Goal: Task Accomplishment & Management: Manage account settings

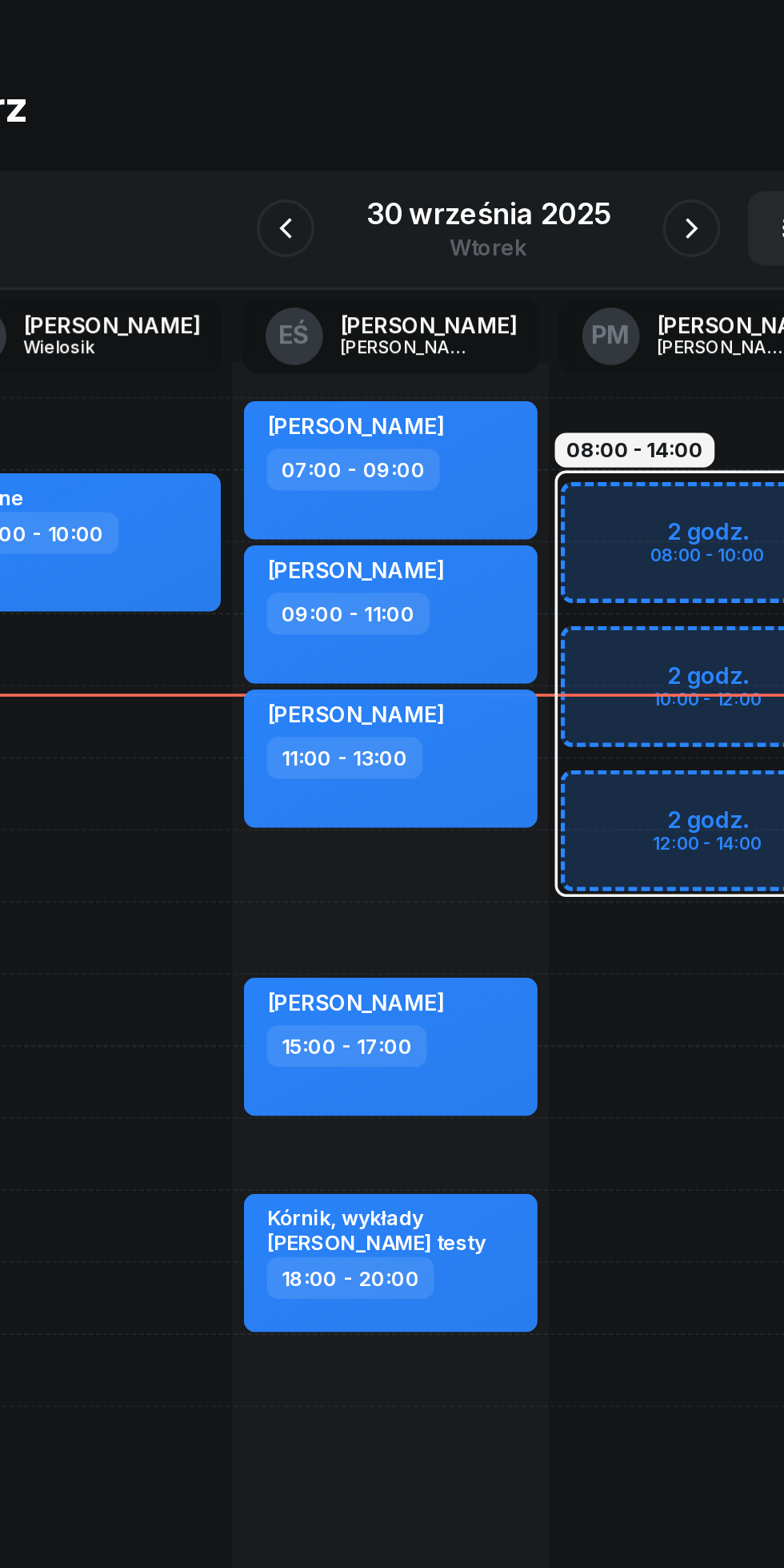
click at [504, 183] on icon "button" at bounding box center [505, 179] width 19 height 19
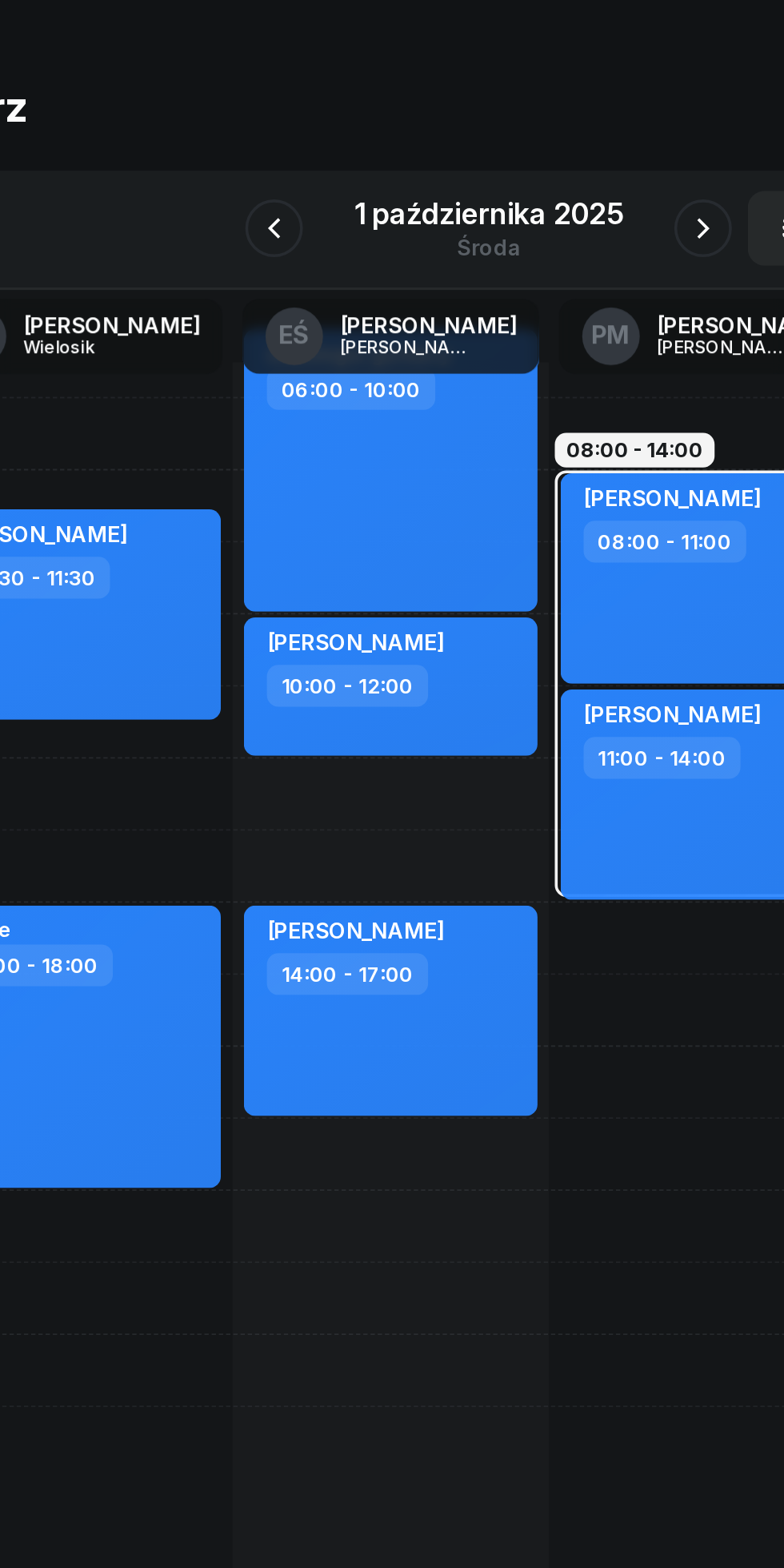
click at [512, 179] on icon "button" at bounding box center [512, 179] width 19 height 19
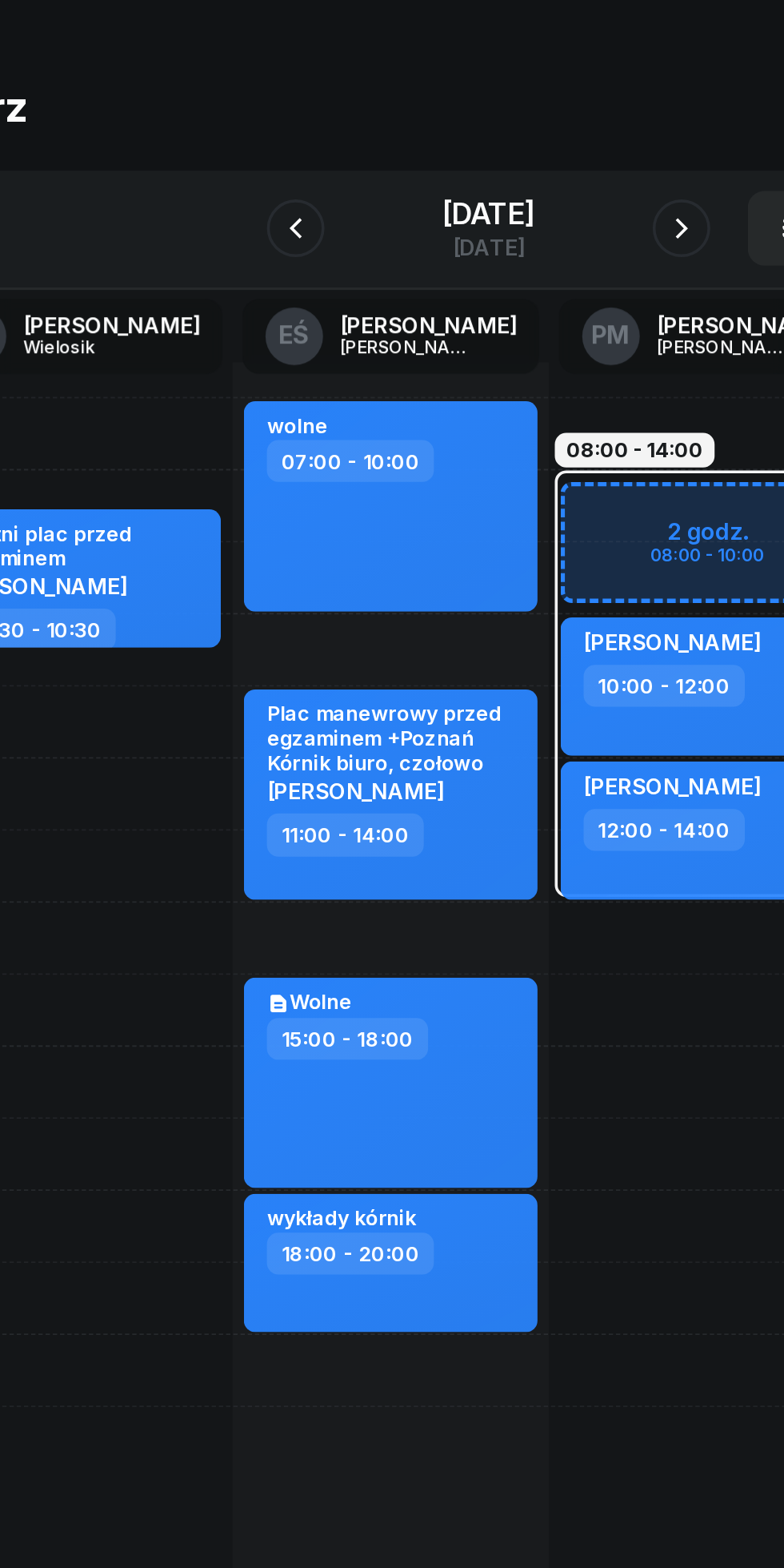
click at [503, 177] on icon "button" at bounding box center [500, 179] width 19 height 19
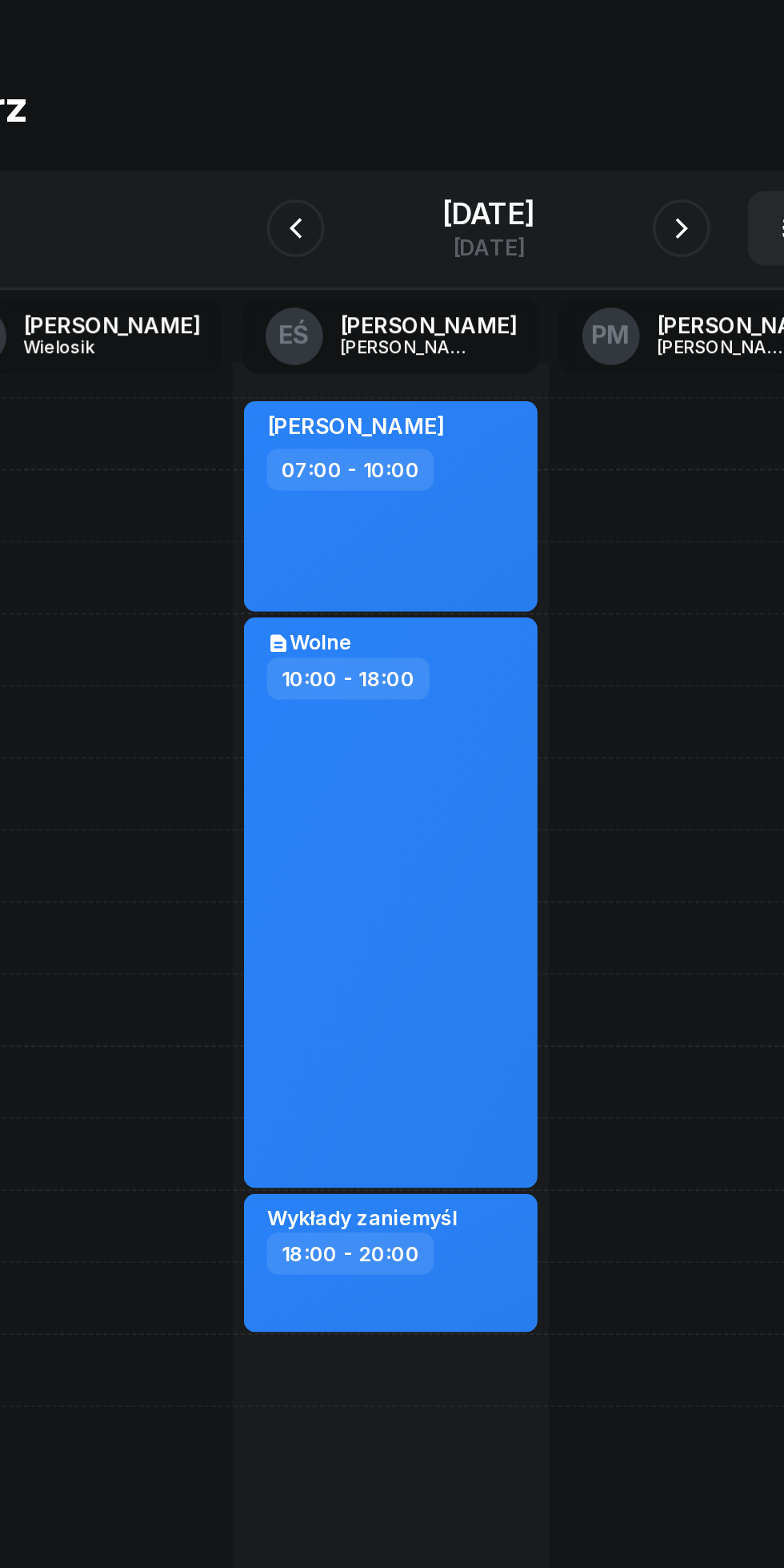
click at [502, 185] on button "button" at bounding box center [499, 179] width 32 height 32
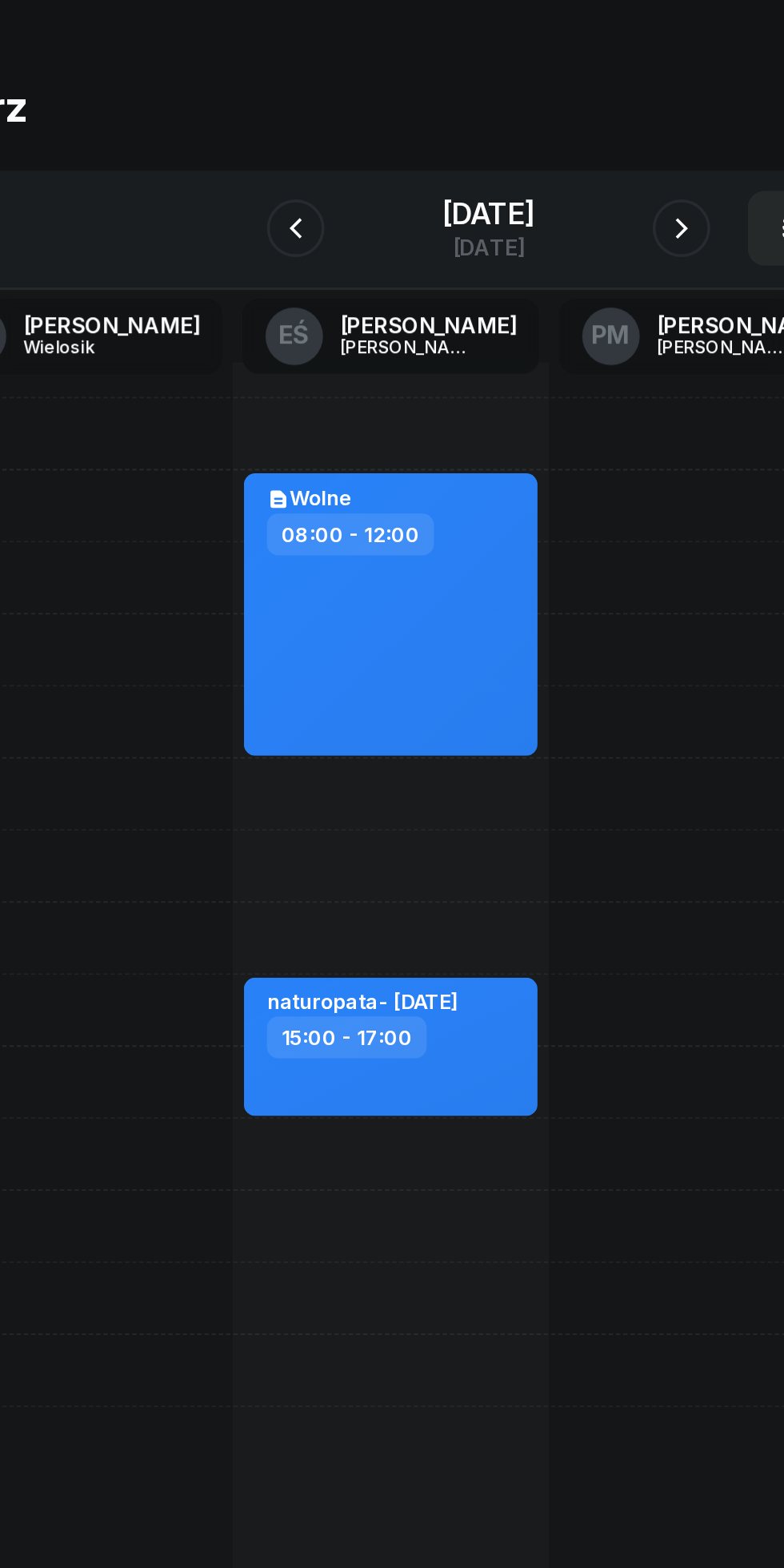
click at [509, 189] on icon "button" at bounding box center [500, 179] width 19 height 19
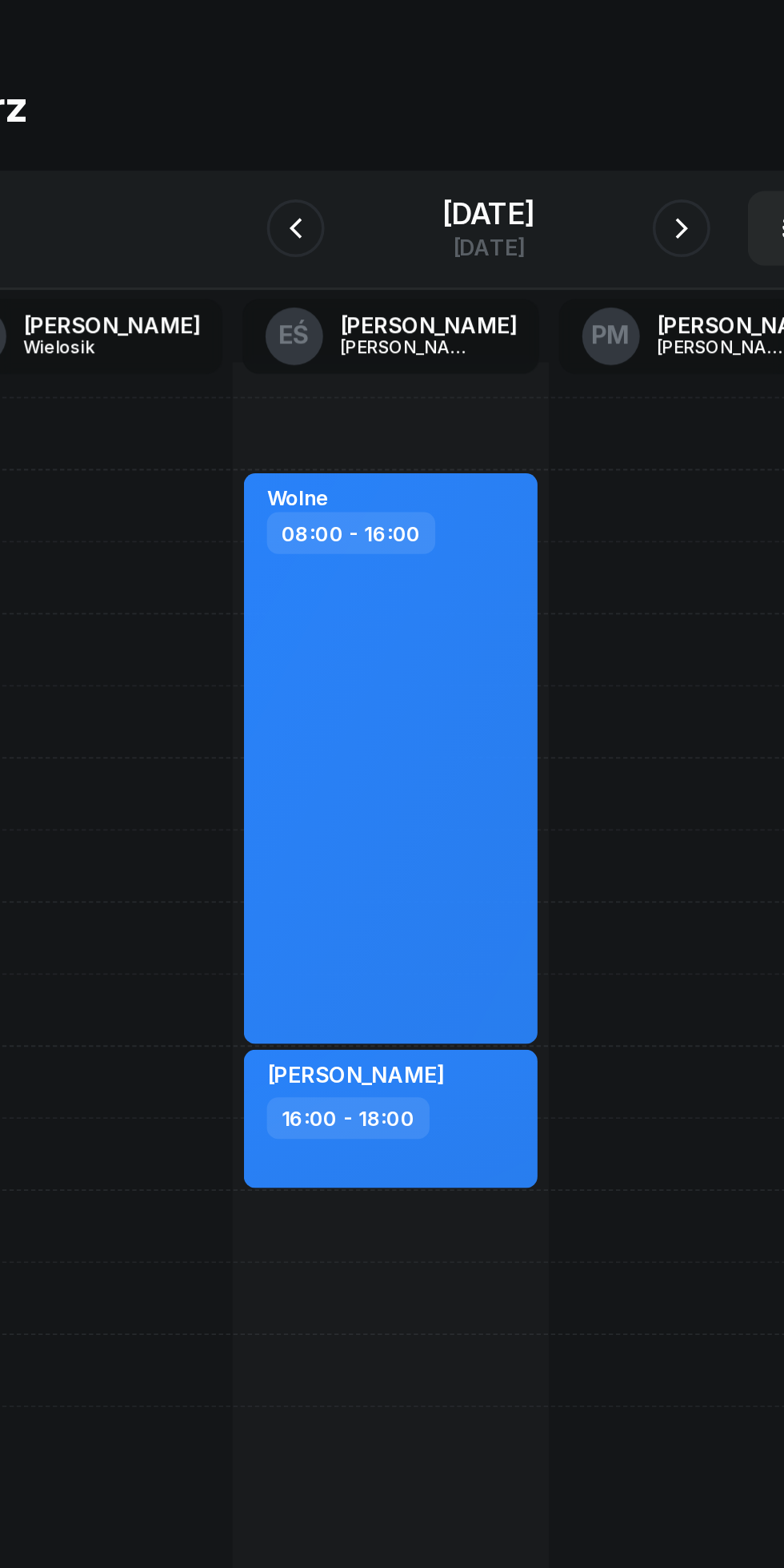
click at [509, 177] on icon "button" at bounding box center [500, 179] width 19 height 19
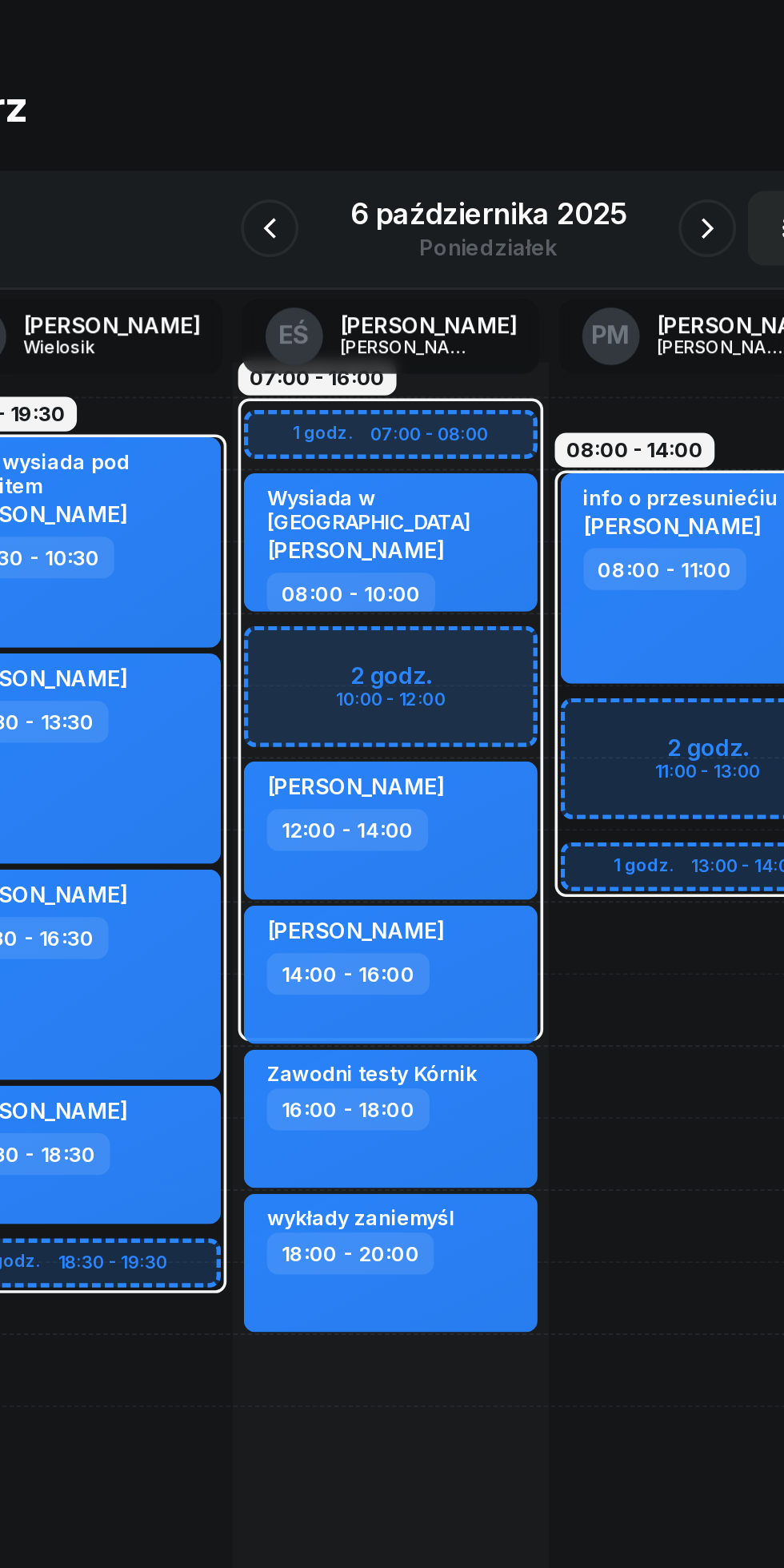
click at [283, 178] on button "button" at bounding box center [270, 179] width 32 height 32
click at [275, 176] on icon "button" at bounding box center [284, 179] width 19 height 19
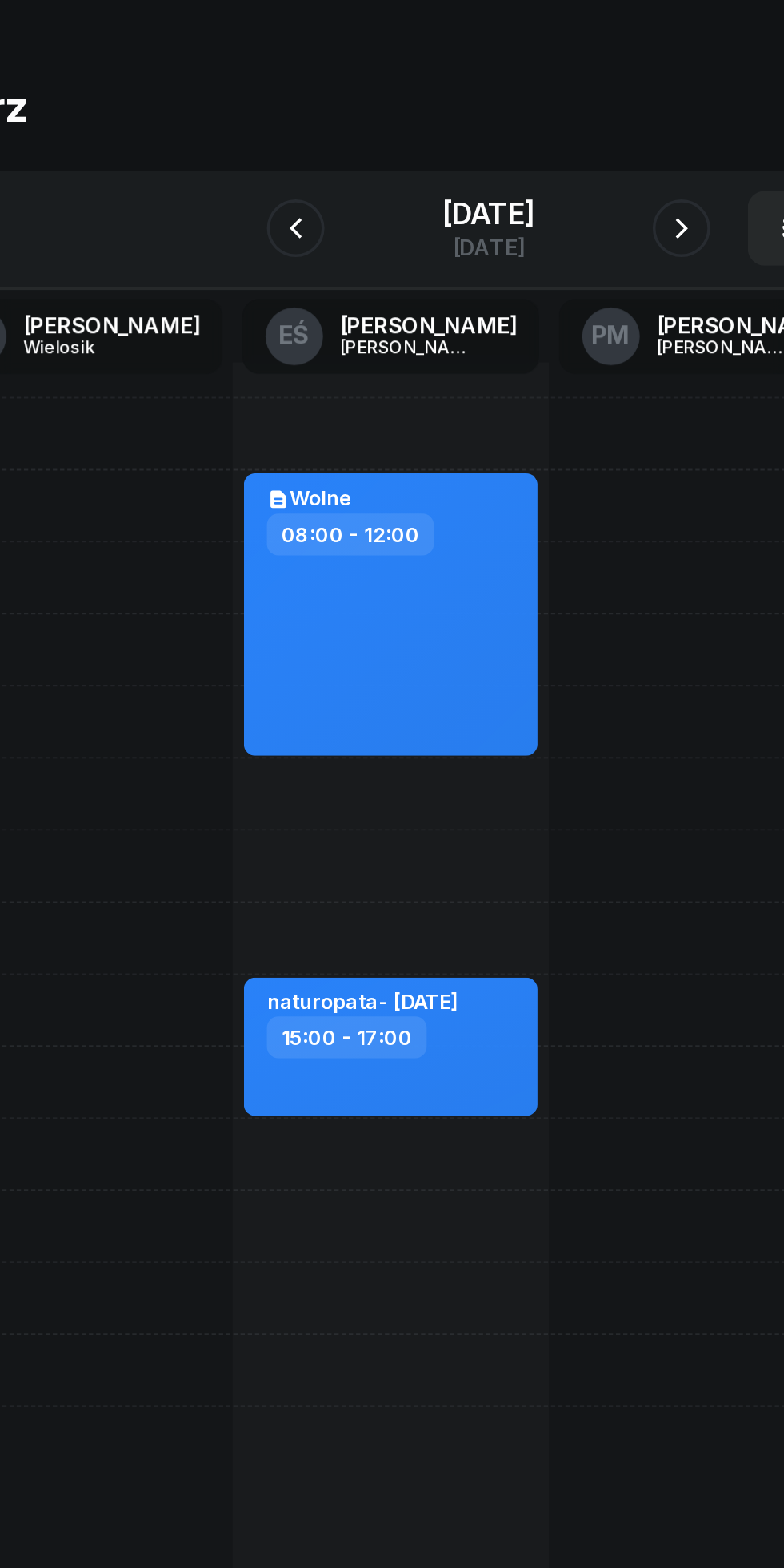
click at [275, 174] on icon "button" at bounding box center [284, 179] width 19 height 19
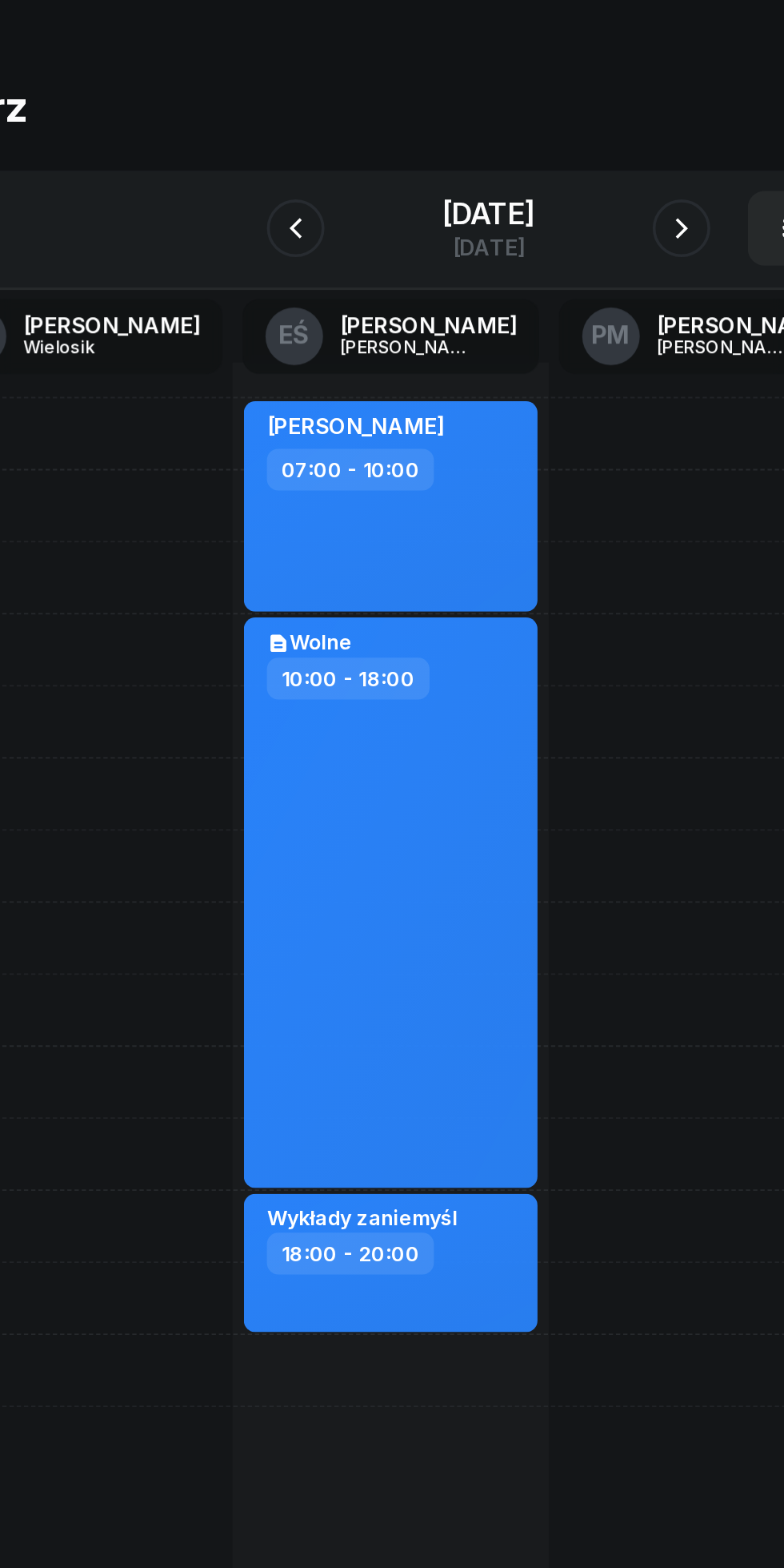
click at [282, 177] on icon "button" at bounding box center [284, 179] width 6 height 11
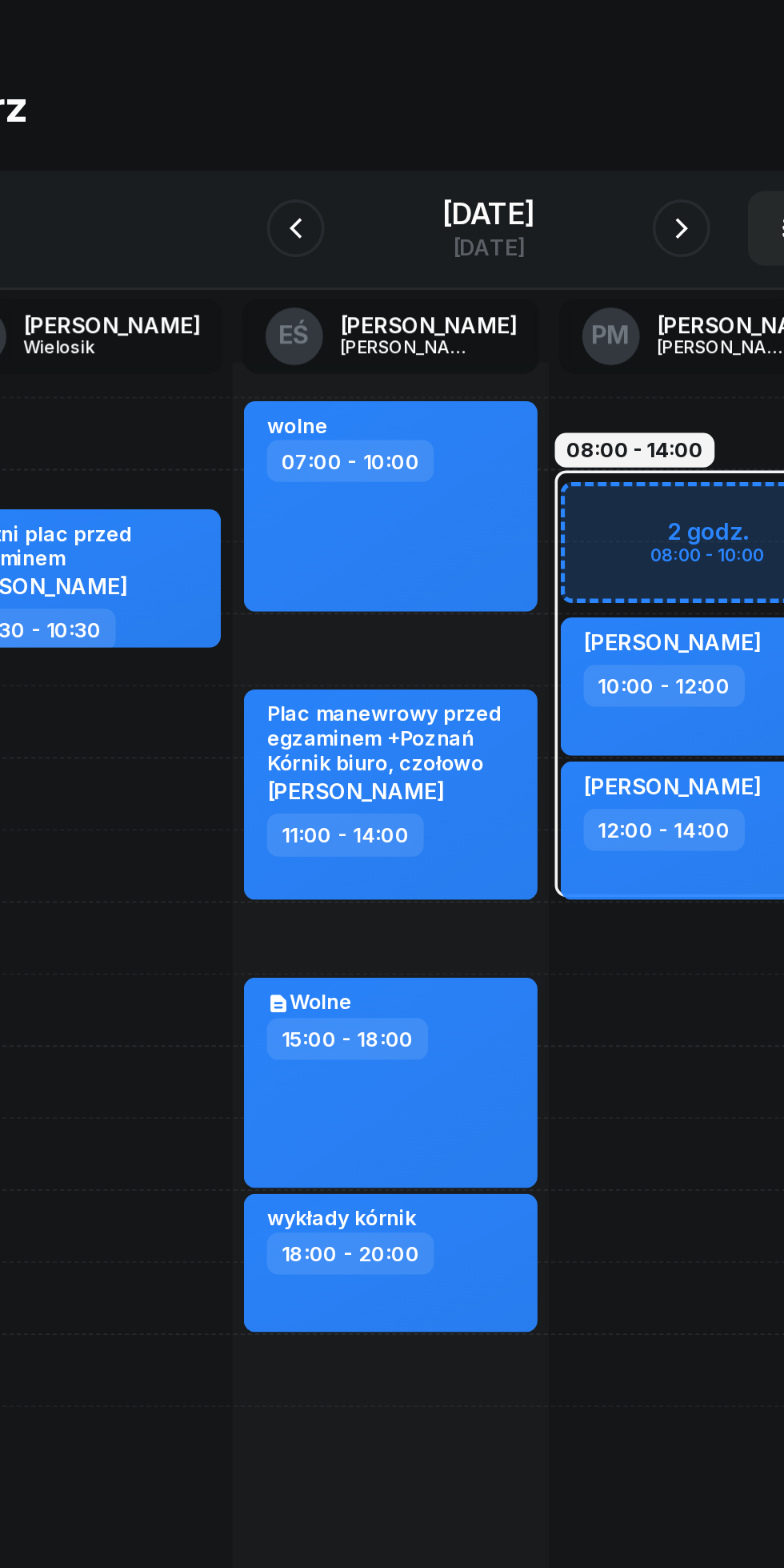
click at [542, 451] on div "[PERSON_NAME] 10:00 - 12:00" at bounding box center [513, 434] width 164 height 77
select select "10"
select select "12"
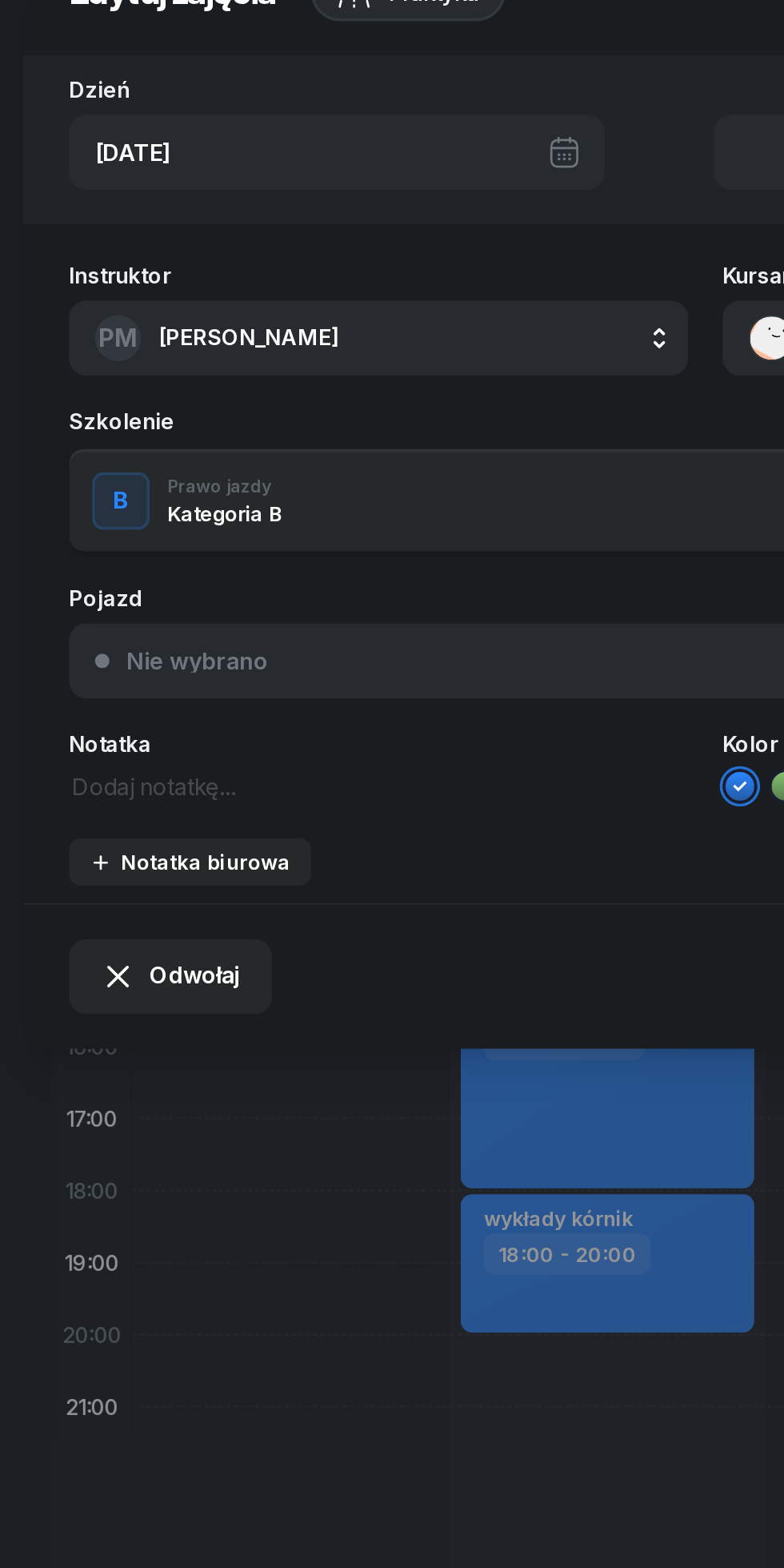
click at [99, 602] on span "Odwołaj" at bounding box center [108, 595] width 51 height 21
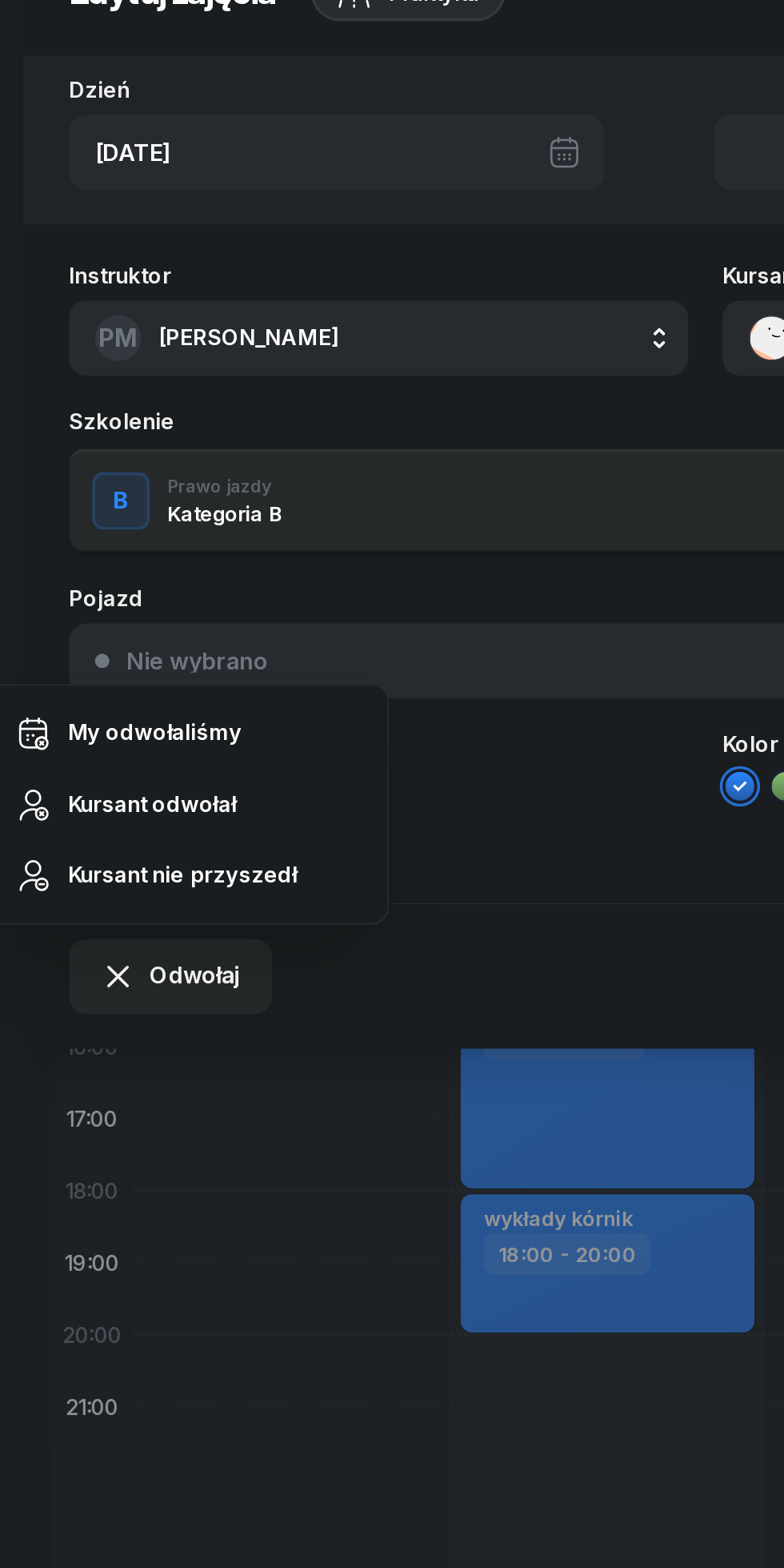
click at [62, 464] on div "My odwołaliśmy" at bounding box center [86, 460] width 97 height 21
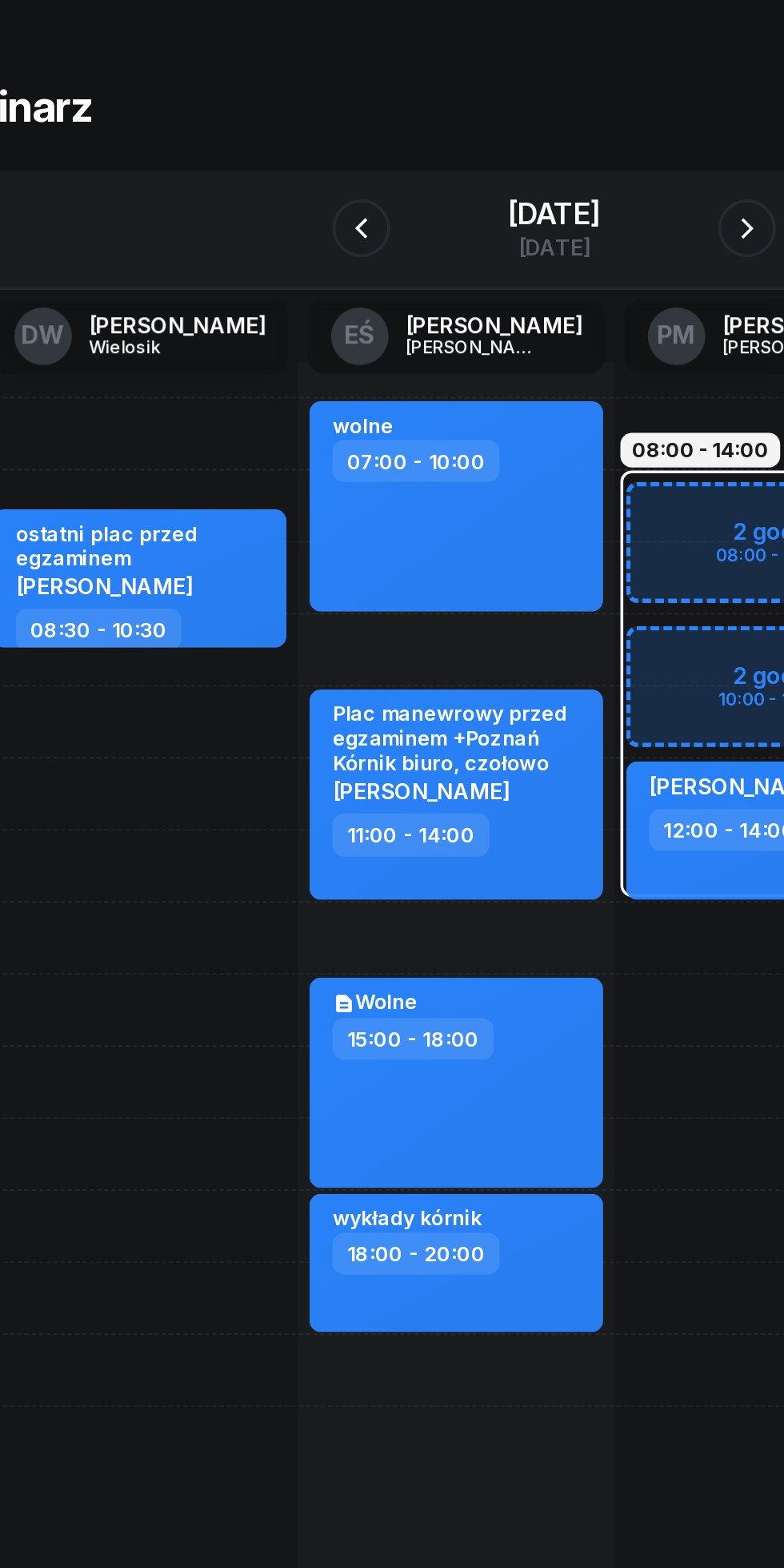
click at [285, 182] on button "button" at bounding box center [284, 179] width 32 height 32
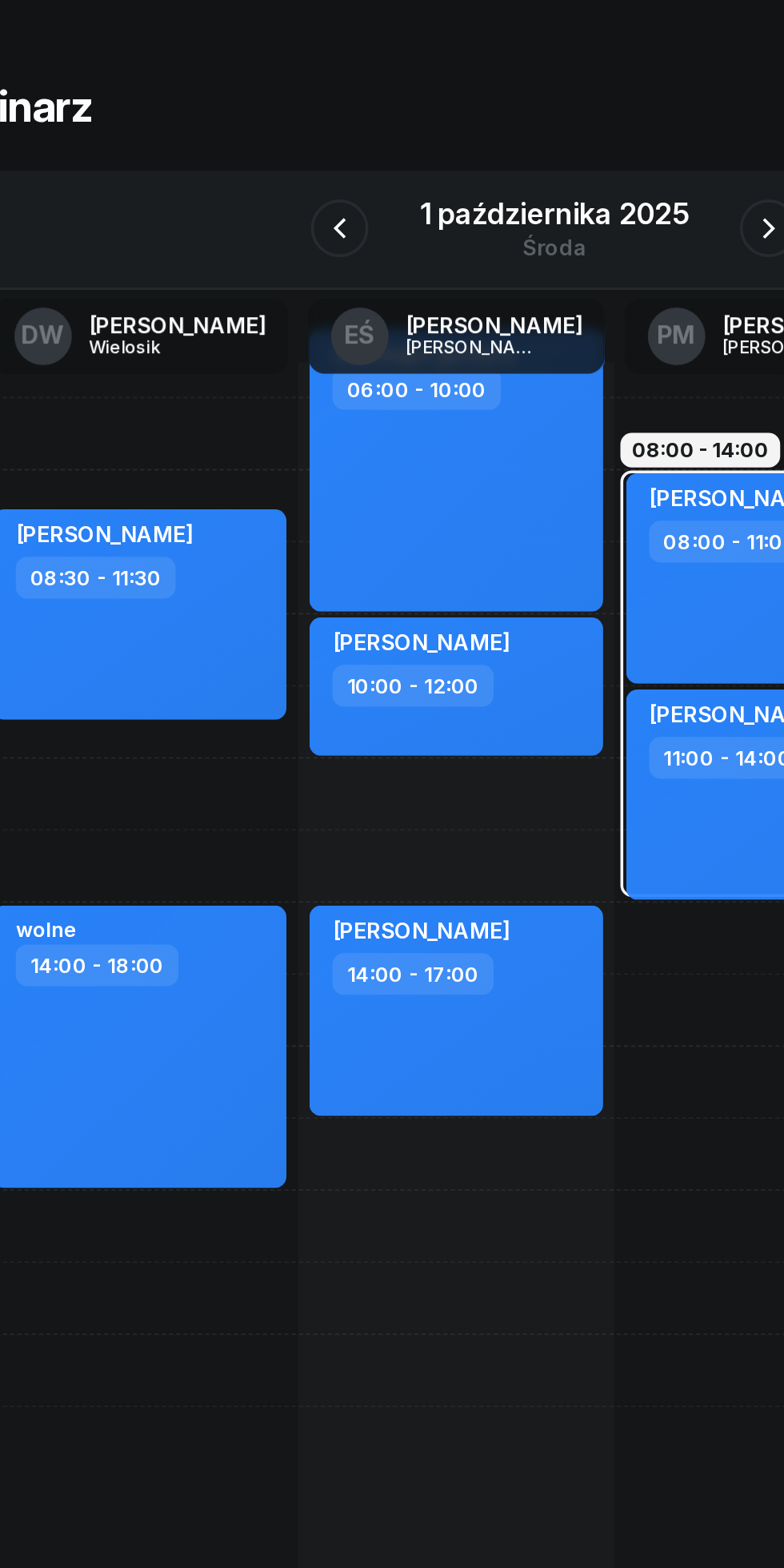
click at [501, 172] on button "button" at bounding box center [511, 179] width 32 height 32
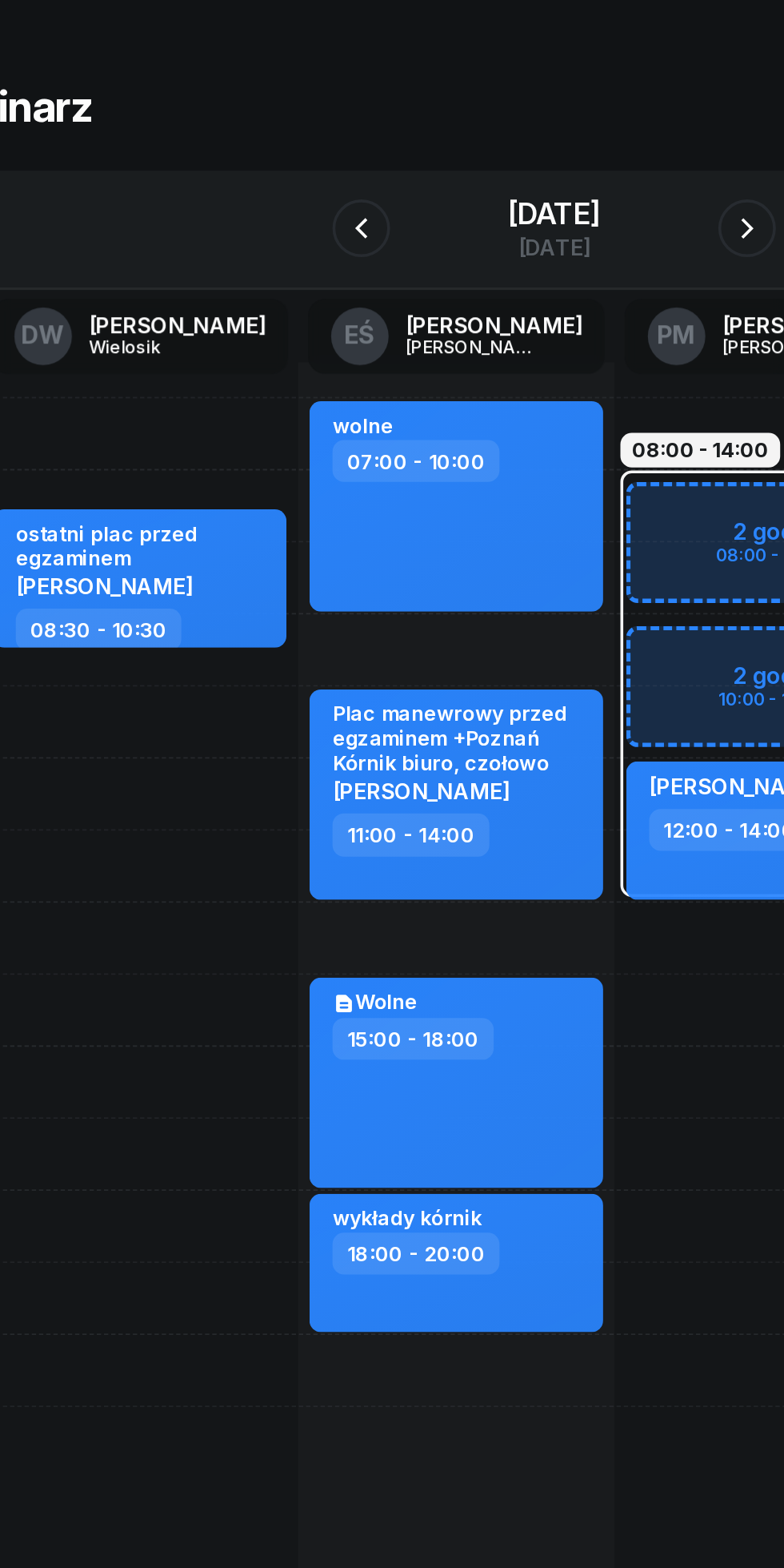
click at [509, 179] on icon "button" at bounding box center [500, 179] width 19 height 19
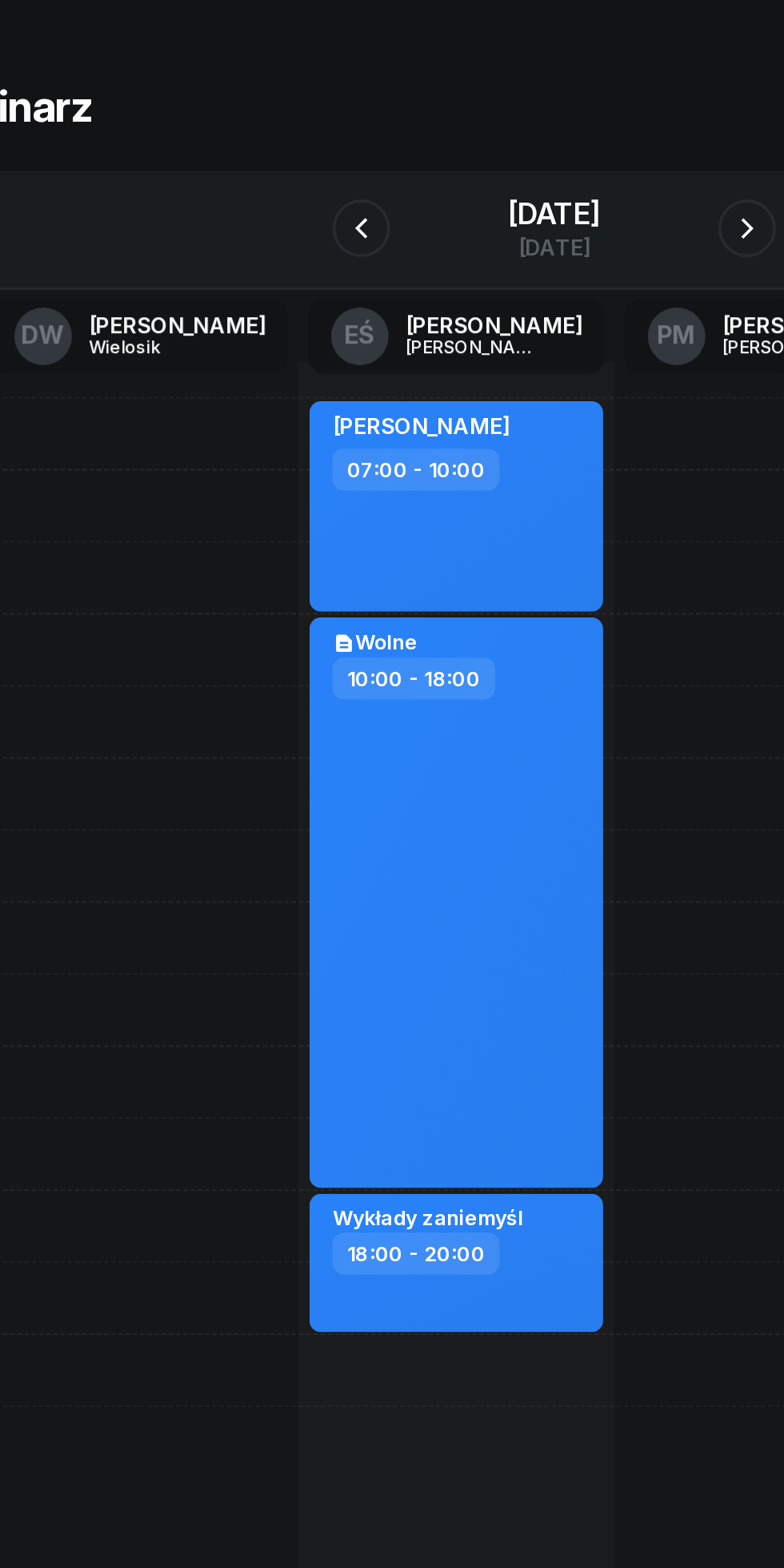
click at [275, 169] on button "button" at bounding box center [284, 179] width 32 height 32
